Goal: Task Accomplishment & Management: Manage account settings

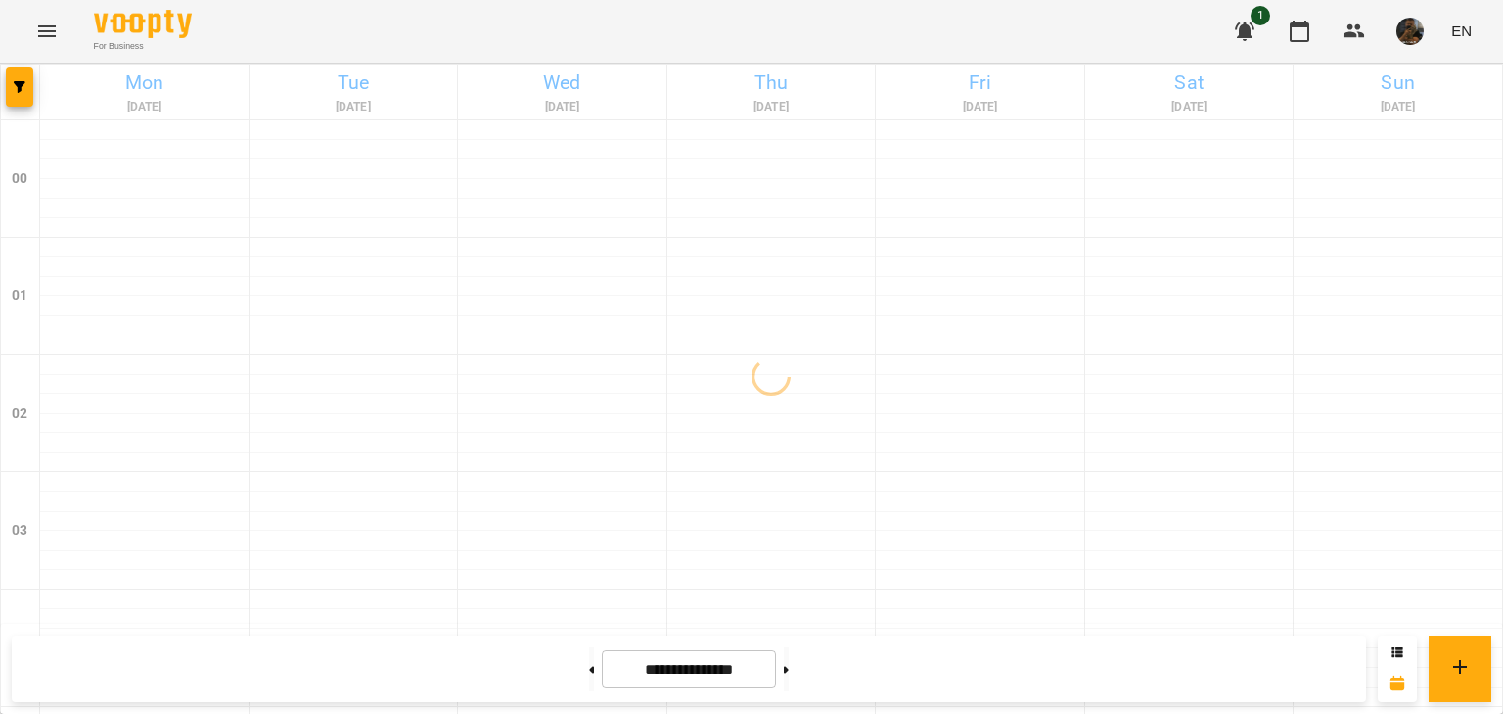
scroll to position [1957, 0]
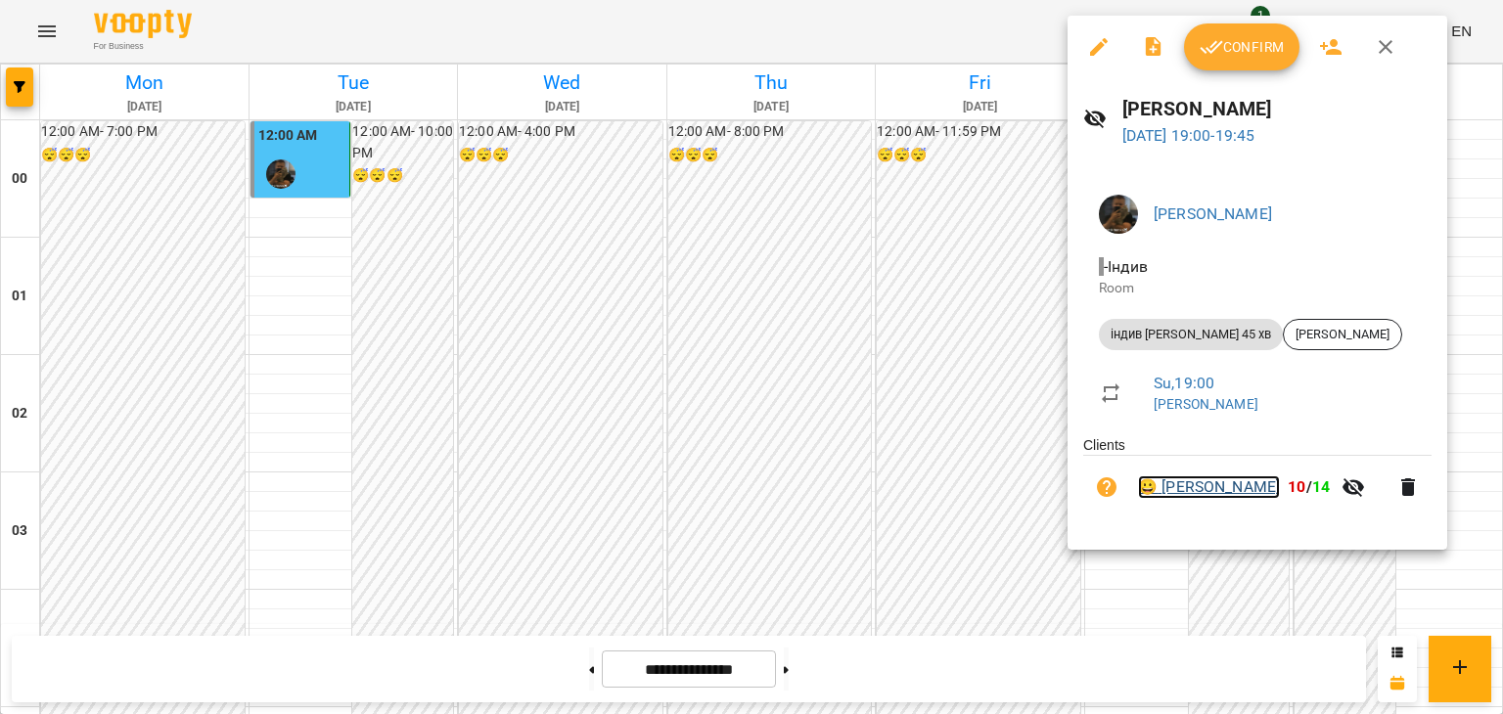
click at [1253, 492] on link "😀 [PERSON_NAME]" at bounding box center [1209, 487] width 142 height 23
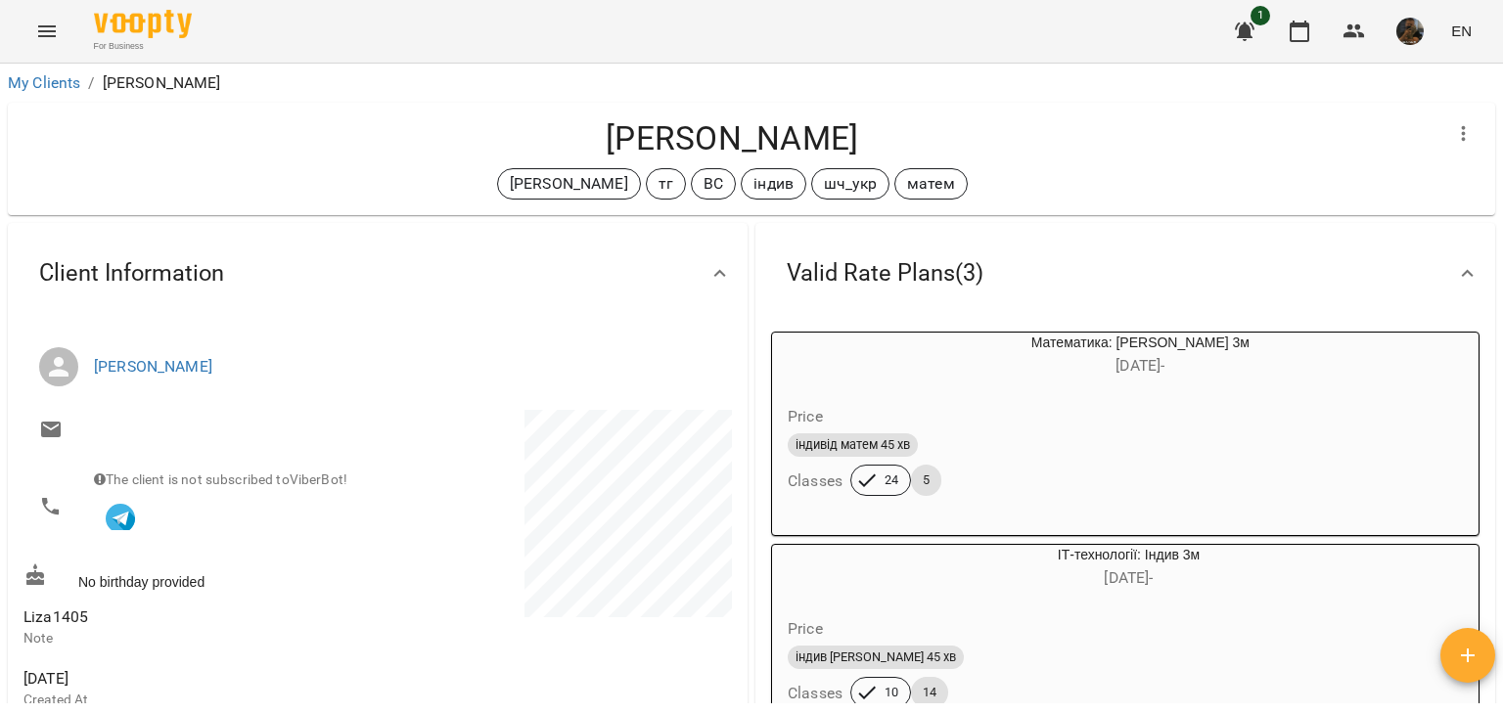
drag, startPoint x: 920, startPoint y: 155, endPoint x: 407, endPoint y: 150, distance: 512.8
click at [407, 150] on h4 "[PERSON_NAME]" at bounding box center [731, 138] width 1417 height 40
copy h4 "[PERSON_NAME]"
click at [15, 201] on div "[PERSON_NAME] [PERSON_NAME] тг ВС індив шч_укр матем" at bounding box center [752, 159] width 1488 height 113
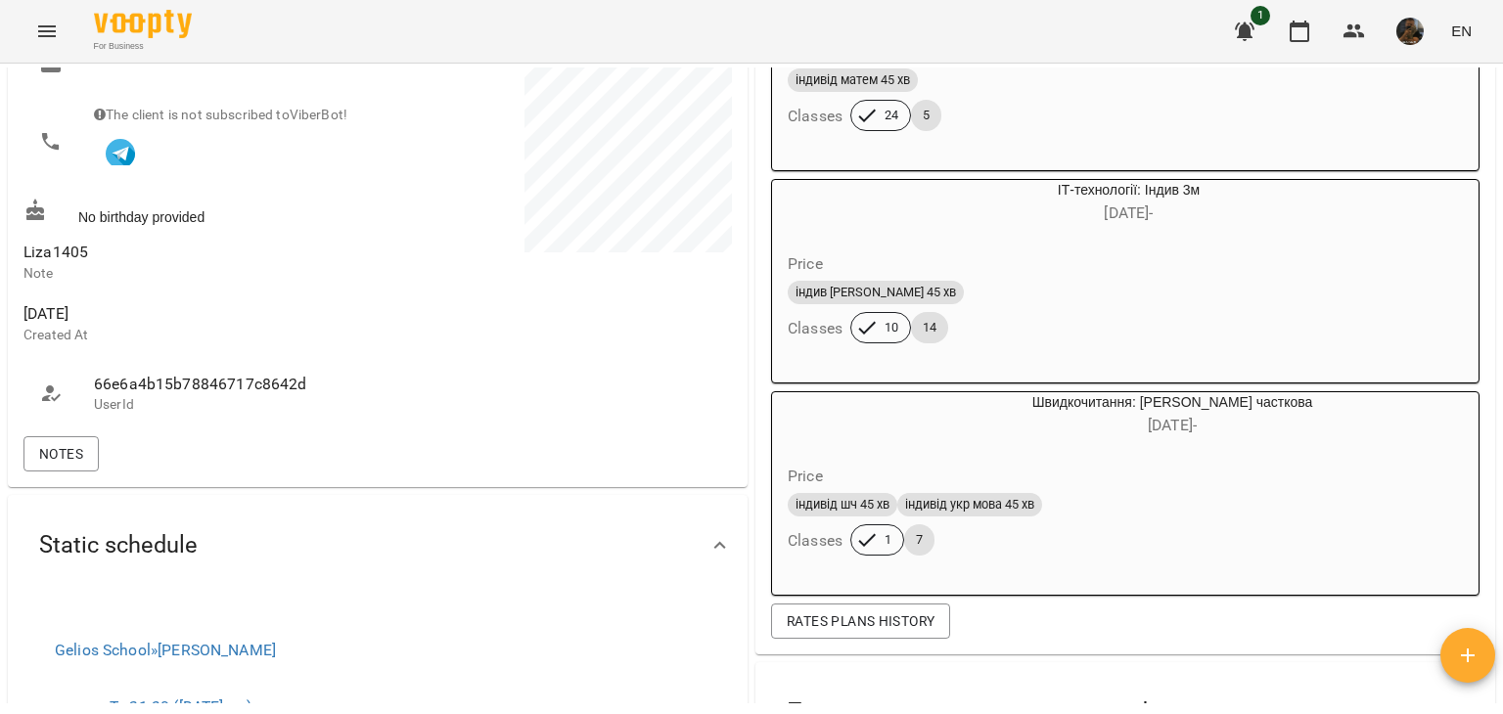
scroll to position [98, 0]
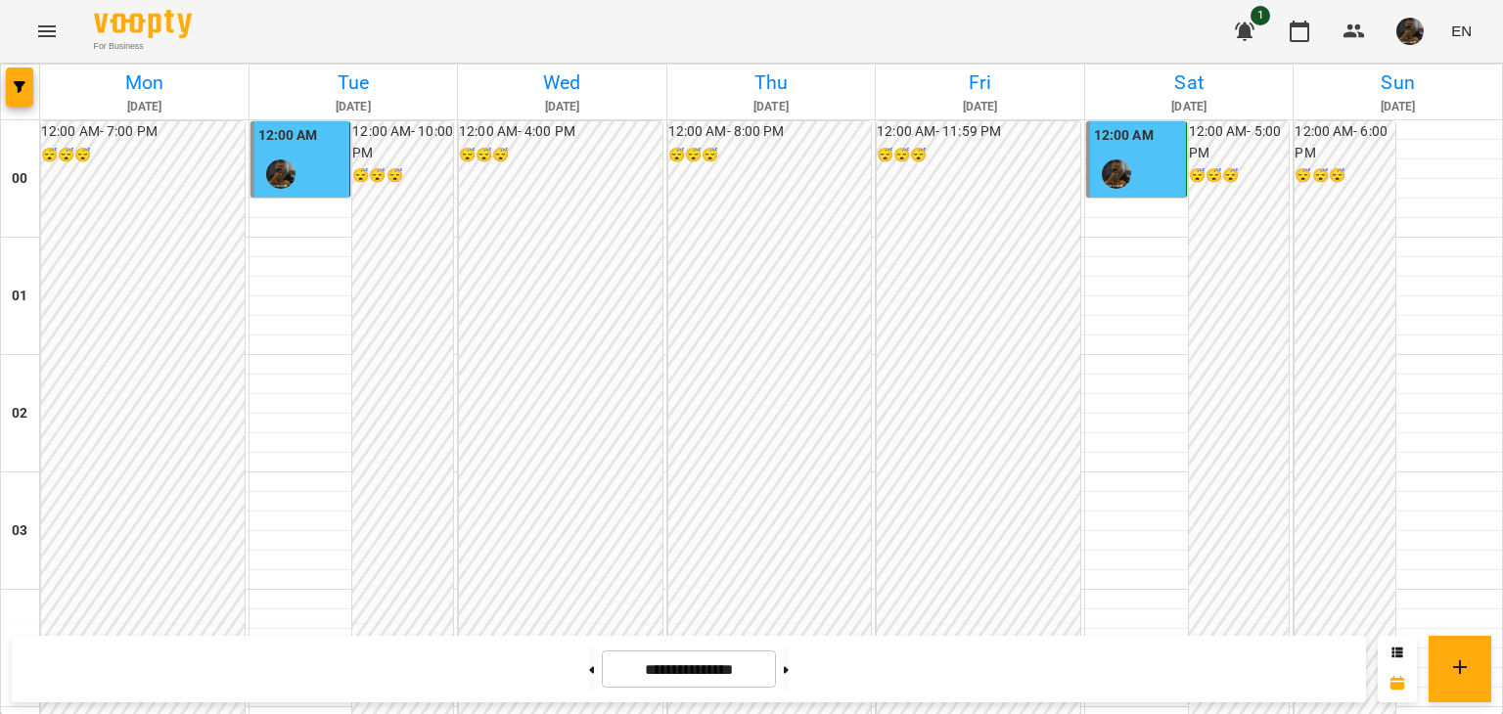
scroll to position [2019, 0]
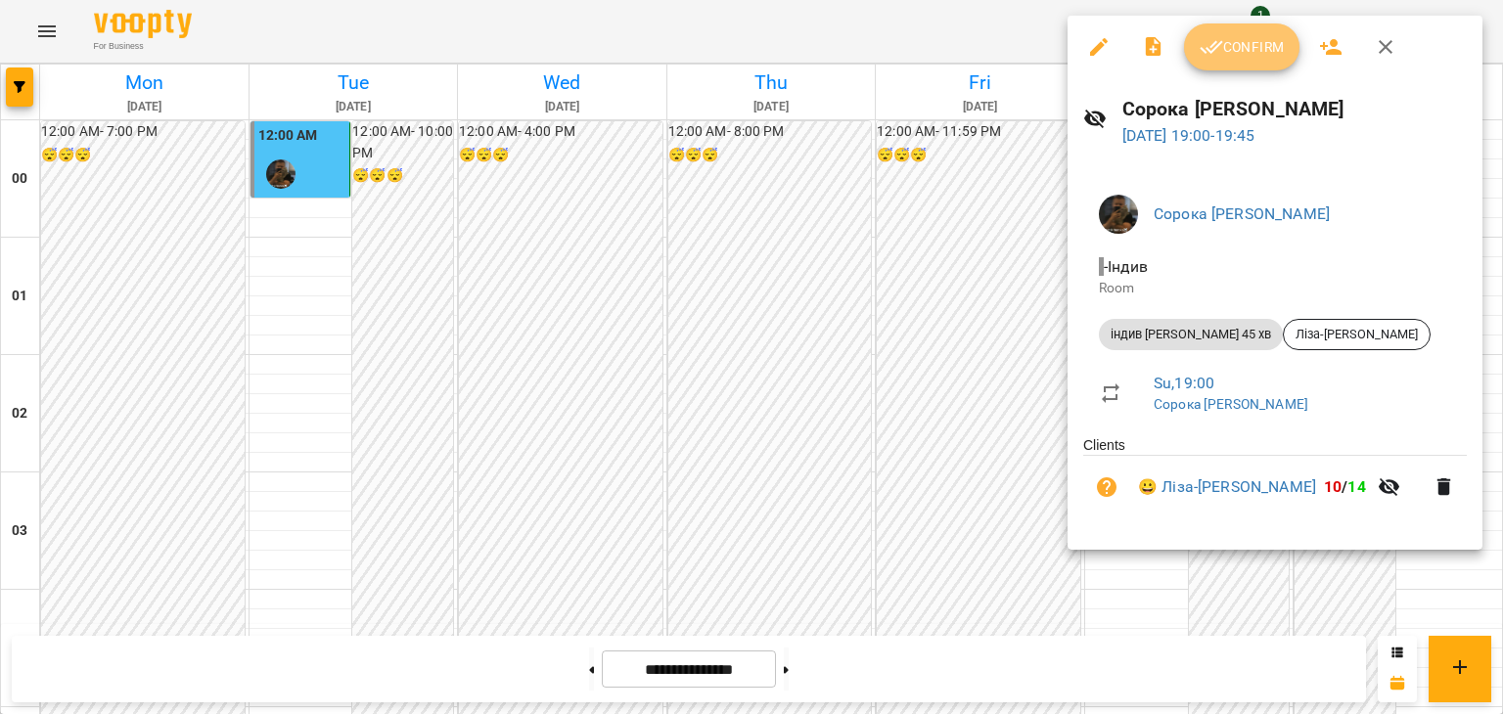
click at [1241, 60] on button "Confirm" at bounding box center [1241, 46] width 115 height 47
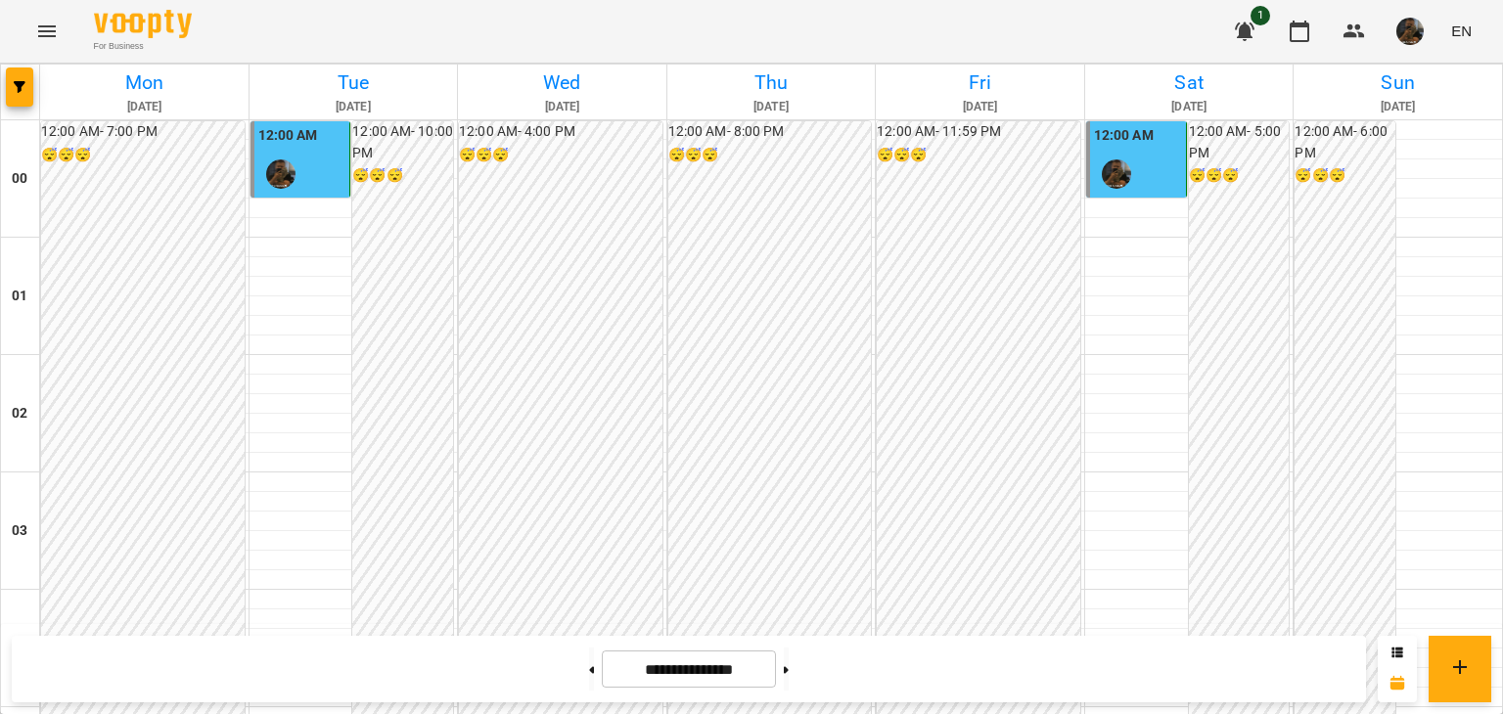
scroll to position [2019, 0]
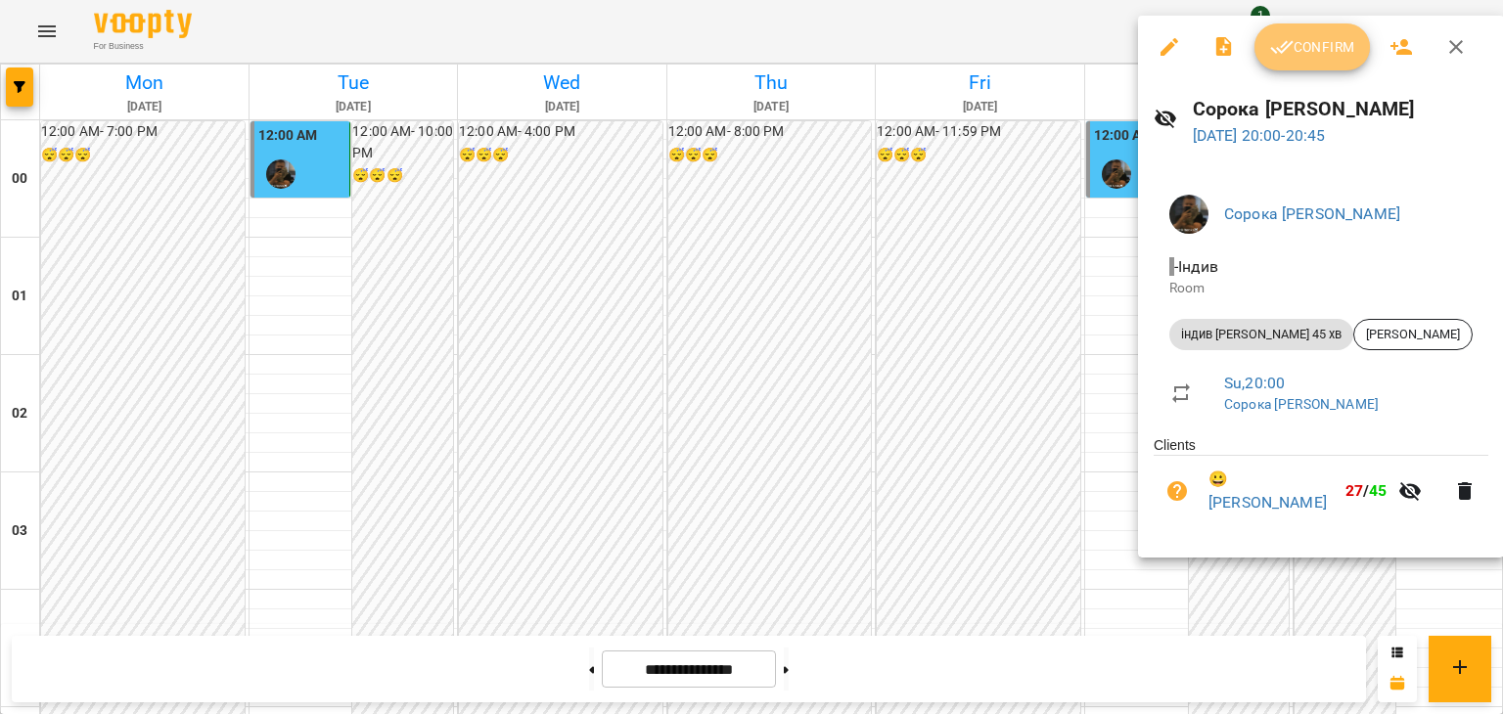
click at [1295, 60] on button "Confirm" at bounding box center [1312, 46] width 115 height 47
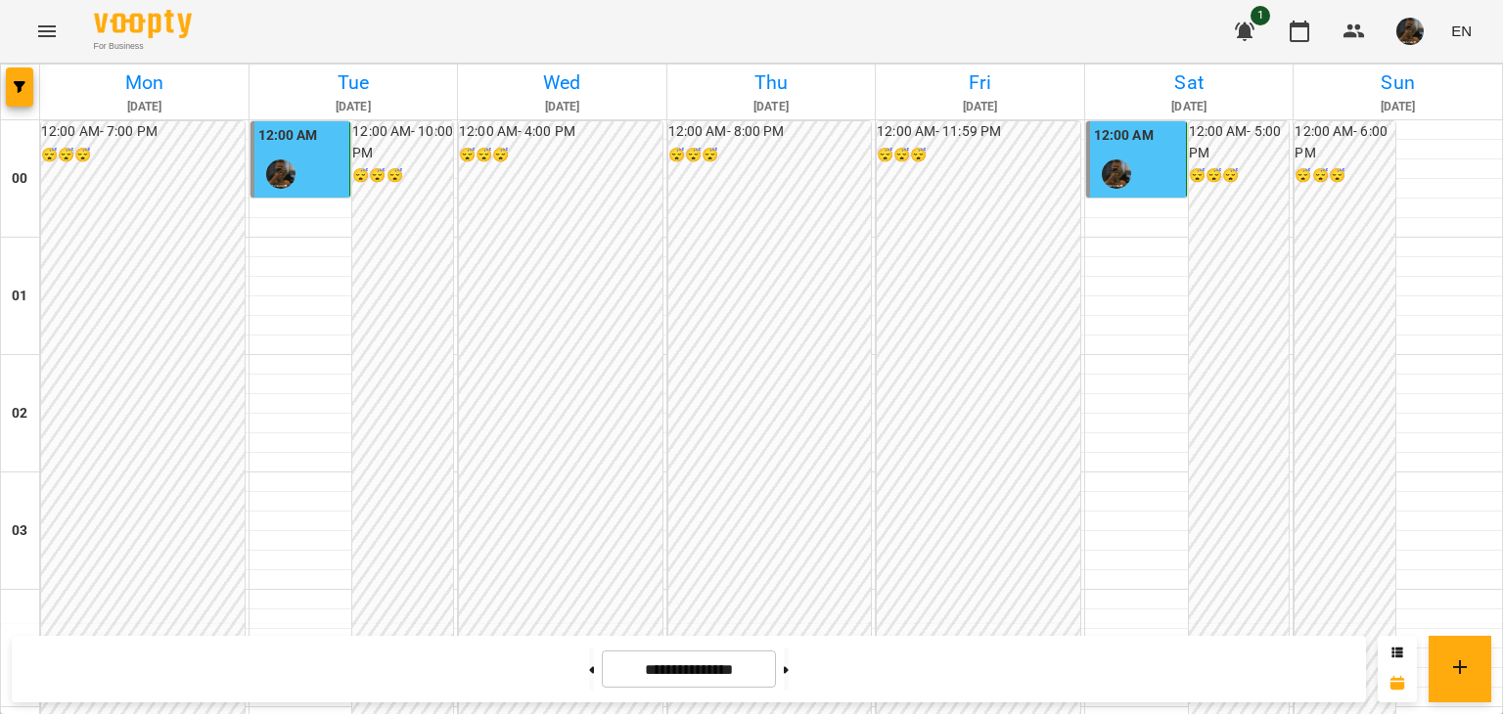
scroll to position [1468, 0]
